Goal: Task Accomplishment & Management: Use online tool/utility

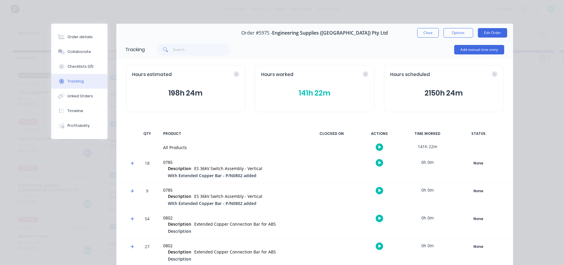
scroll to position [402, 0]
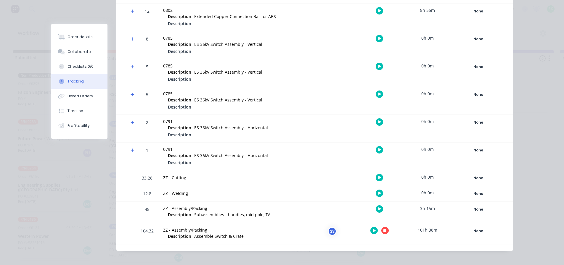
click at [383, 230] on icon "button" at bounding box center [384, 230] width 3 height 3
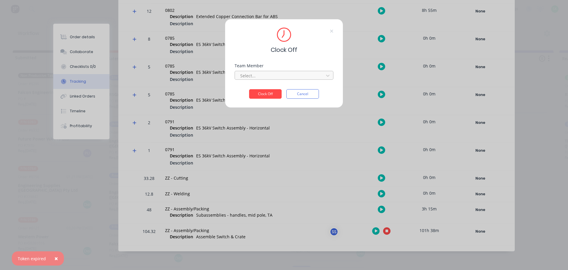
click at [296, 75] on div at bounding box center [280, 75] width 81 height 7
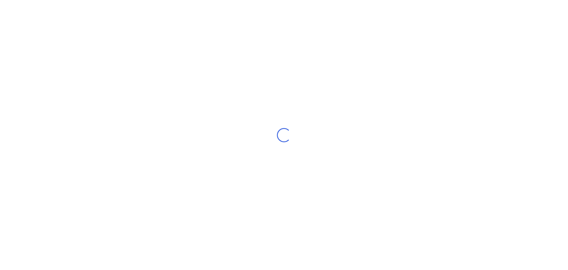
click at [266, 88] on div "Loading..." at bounding box center [284, 135] width 568 height 270
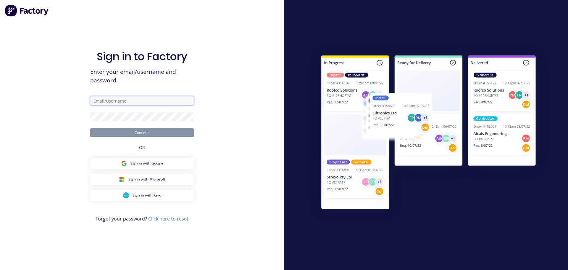
type input "[EMAIL_ADDRESS][DOMAIN_NAME]"
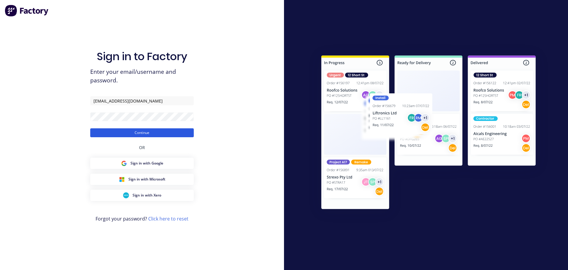
click at [135, 131] on button "Continue" at bounding box center [142, 132] width 104 height 9
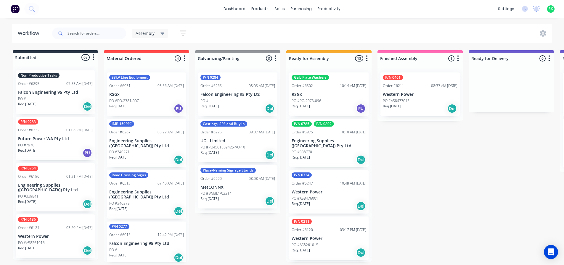
click at [333, 143] on p "Engineering Supplies ([GEOGRAPHIC_DATA]) Pty Ltd" at bounding box center [328, 143] width 75 height 10
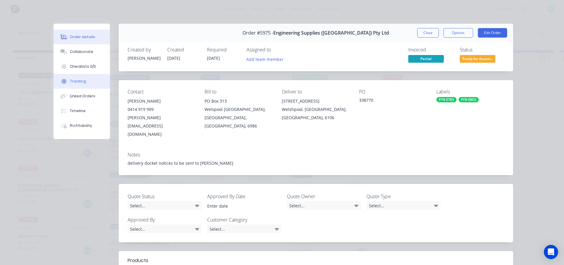
click at [92, 82] on button "Tracking" at bounding box center [82, 81] width 56 height 15
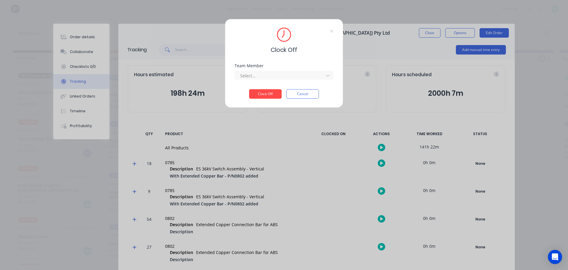
click at [220, 127] on div "Clock Off Team Member Select... Clock Off Cancel" at bounding box center [284, 135] width 568 height 270
drag, startPoint x: 299, startPoint y: 101, endPoint x: 304, endPoint y: 95, distance: 7.8
click at [301, 98] on div "Clock Off Team Member Select... Clock Off Cancel" at bounding box center [284, 63] width 118 height 89
click at [304, 95] on button "Cancel" at bounding box center [302, 93] width 33 height 9
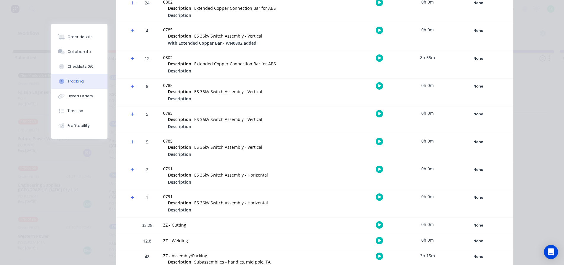
scroll to position [407, 0]
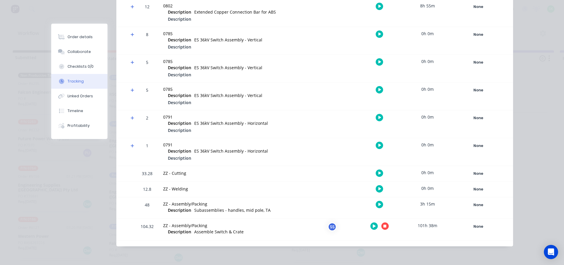
click at [384, 226] on button "button" at bounding box center [384, 225] width 7 height 7
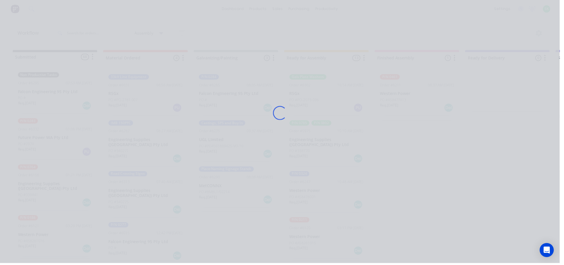
scroll to position [0, 0]
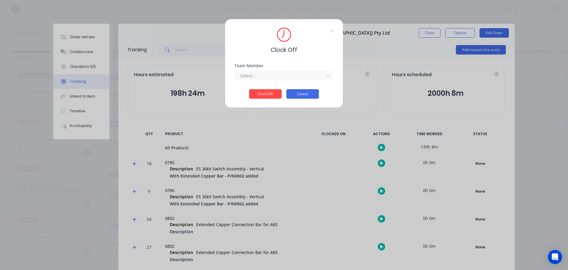
click at [300, 91] on button "Cancel" at bounding box center [302, 93] width 33 height 9
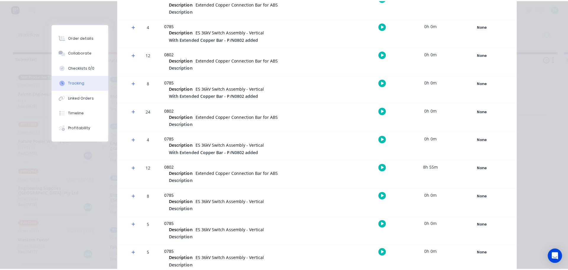
scroll to position [407, 0]
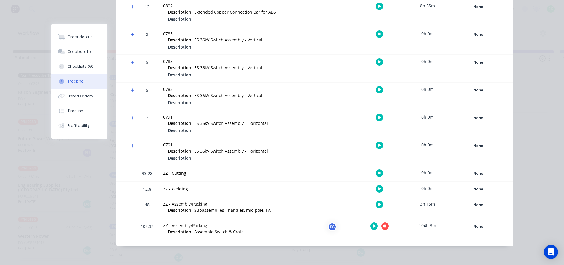
click at [385, 226] on button "button" at bounding box center [384, 225] width 7 height 7
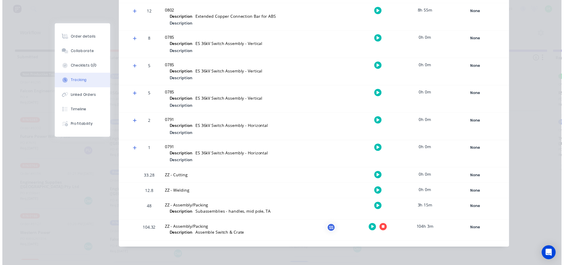
scroll to position [402, 0]
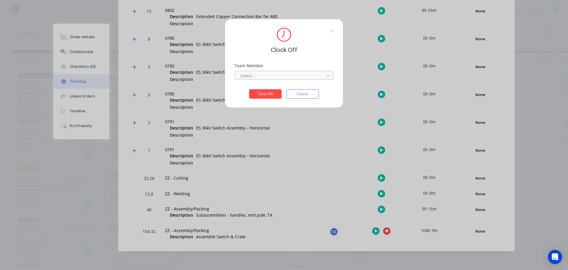
click at [299, 74] on div at bounding box center [280, 75] width 81 height 7
click at [280, 91] on div "[PERSON_NAME]" at bounding box center [284, 88] width 99 height 11
click at [266, 97] on button "Clock Off" at bounding box center [265, 93] width 33 height 9
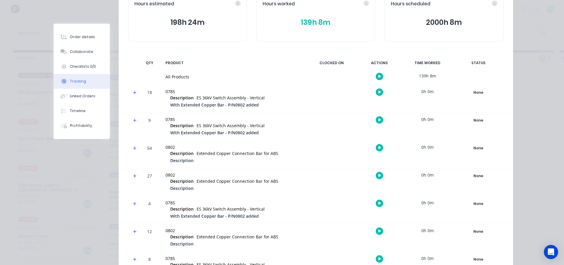
scroll to position [0, 0]
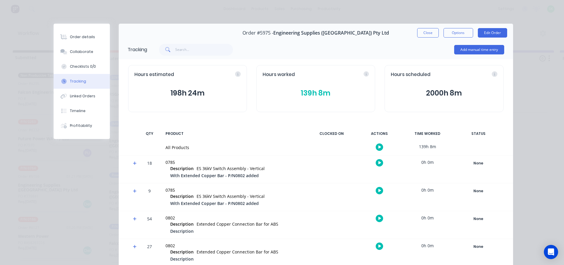
click at [421, 30] on button "Close" at bounding box center [428, 32] width 22 height 9
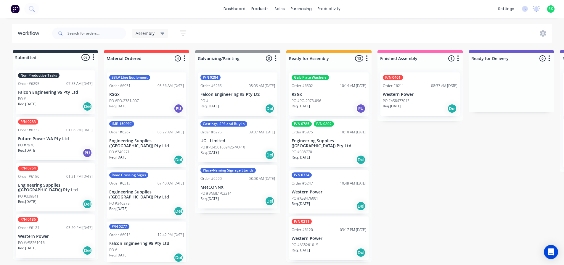
click at [54, 90] on p "Falcon Engineering 95 Pty Ltd" at bounding box center [55, 92] width 75 height 5
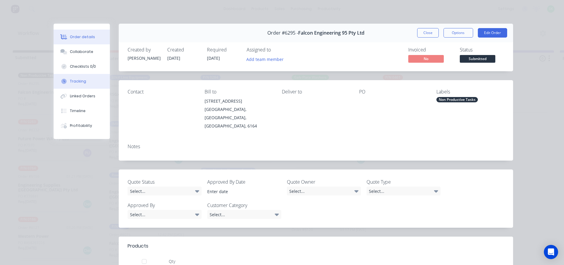
click at [73, 81] on div "Tracking" at bounding box center [78, 81] width 16 height 5
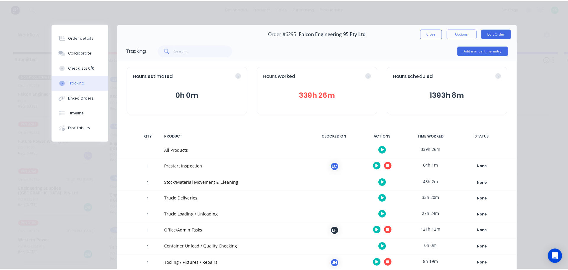
scroll to position [59, 0]
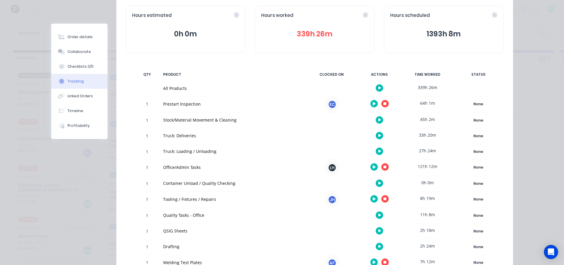
click at [378, 136] on icon "button" at bounding box center [379, 135] width 3 height 3
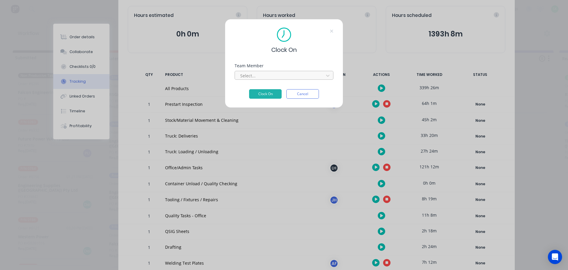
click at [304, 78] on div at bounding box center [280, 75] width 81 height 7
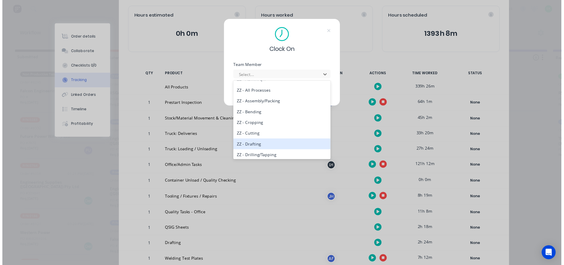
scroll to position [266, 0]
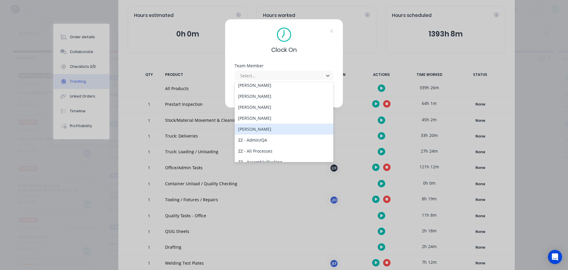
click at [273, 131] on div "[PERSON_NAME]" at bounding box center [284, 128] width 99 height 11
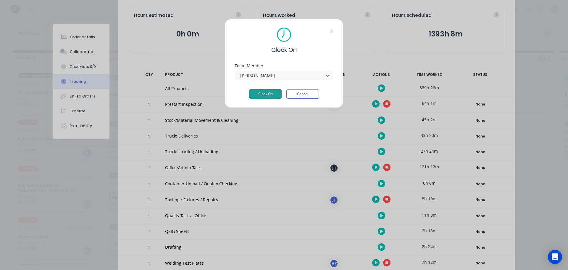
click at [269, 91] on button "Clock On" at bounding box center [265, 93] width 33 height 9
